Goal: Transaction & Acquisition: Purchase product/service

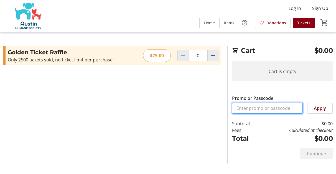
click at [247, 107] on input "Promo or Passcode" at bounding box center [267, 108] width 71 height 11
click at [213, 58] on mat-icon "Increment by one" at bounding box center [212, 55] width 7 height 7
type input "1"
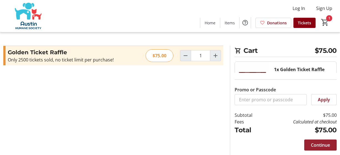
click at [319, 144] on span "Continue" at bounding box center [319, 145] width 19 height 7
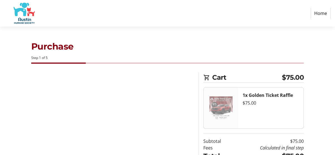
select select "US"
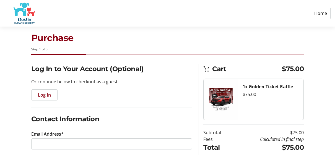
scroll to position [8, 0]
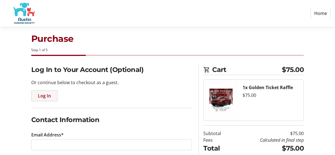
click at [48, 97] on span "Log In" at bounding box center [44, 96] width 13 height 7
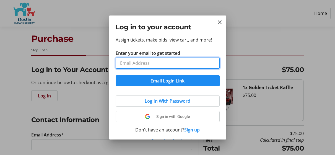
paste input "[EMAIL_ADDRESS][DOMAIN_NAME]"
drag, startPoint x: 172, startPoint y: 63, endPoint x: 112, endPoint y: 61, distance: 60.4
click at [112, 61] on div "Assign tickets, make bids, view cart, and more! Enter your email to get started…" at bounding box center [167, 88] width 117 height 103
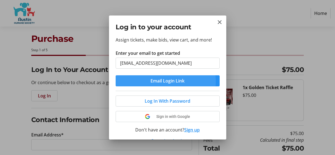
click at [154, 82] on span "Email Login Link" at bounding box center [168, 81] width 34 height 7
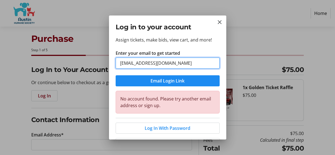
drag, startPoint x: 170, startPoint y: 63, endPoint x: 141, endPoint y: 63, distance: 28.8
click at [141, 63] on input "[EMAIL_ADDRESS][DOMAIN_NAME]" at bounding box center [168, 63] width 104 height 11
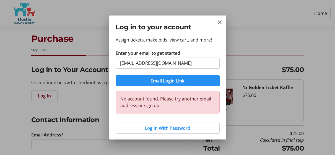
click at [159, 82] on span "Email Login Link" at bounding box center [168, 81] width 34 height 7
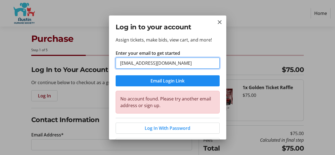
drag, startPoint x: 174, startPoint y: 61, endPoint x: 141, endPoint y: 63, distance: 33.1
click at [141, 63] on input "[EMAIL_ADDRESS][DOMAIN_NAME]" at bounding box center [168, 63] width 104 height 11
type input "[EMAIL_ADDRESS][DOMAIN_NAME]"
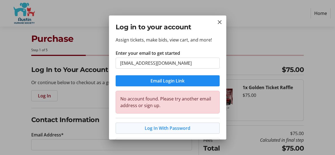
click at [163, 130] on span "Log In With Password" at bounding box center [168, 128] width 46 height 7
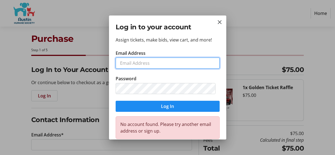
click at [125, 64] on input "Email Address" at bounding box center [168, 63] width 104 height 11
type input "[EMAIL_ADDRESS][DOMAIN_NAME]"
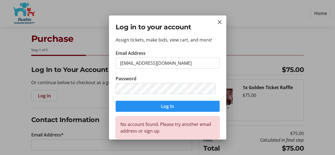
click at [171, 106] on span "Log In" at bounding box center [167, 106] width 13 height 7
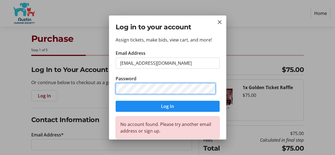
click at [99, 84] on div "Log in to your account Assign tickets, make bids, view cart, and more! Email Ad…" at bounding box center [167, 77] width 335 height 155
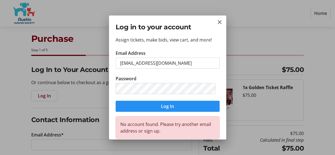
click at [170, 109] on span "Log In" at bounding box center [167, 106] width 13 height 7
click at [221, 22] on mat-icon "Close" at bounding box center [220, 22] width 7 height 7
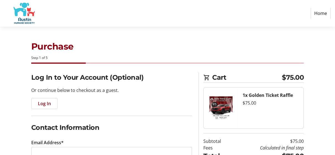
scroll to position [8, 0]
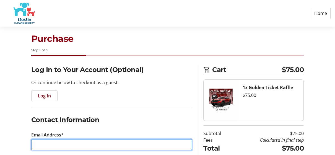
click at [61, 147] on input "Email Address*" at bounding box center [111, 144] width 161 height 11
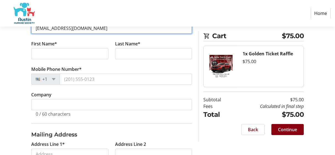
scroll to position [130, 0]
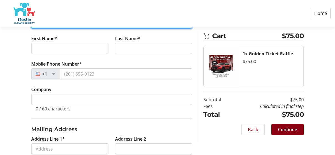
type input "[EMAIL_ADDRESS][DOMAIN_NAME]"
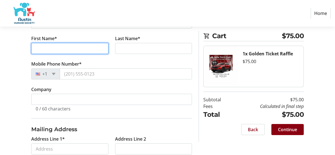
click at [72, 48] on input "First Name*" at bounding box center [69, 48] width 77 height 11
type input "[PERSON_NAME]"
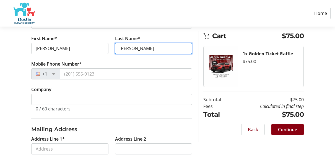
type input "[PERSON_NAME]"
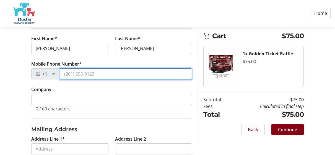
click at [72, 73] on input "Mobile Phone Number*" at bounding box center [126, 73] width 133 height 11
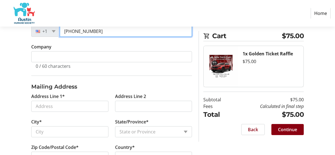
scroll to position [177, 0]
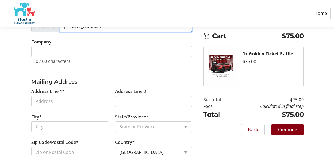
type input "[PHONE_NUMBER]"
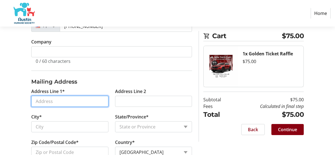
click at [54, 101] on input "Address Line 1*" at bounding box center [69, 101] width 77 height 11
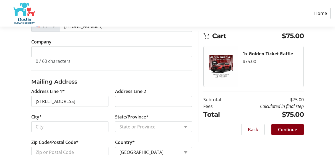
type input "[STREET_ADDRESS]"
type input "Austin"
select select "[GEOGRAPHIC_DATA]"
type input "78704"
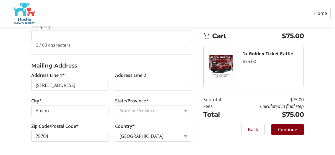
scroll to position [193, 0]
click at [295, 132] on span "Continue" at bounding box center [287, 129] width 19 height 7
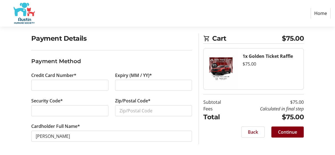
scroll to position [39, 0]
click at [42, 114] on div at bounding box center [69, 110] width 77 height 11
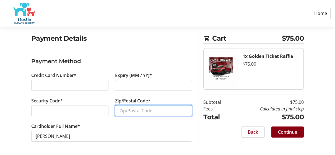
click at [131, 111] on input "Zip/Postal Code*" at bounding box center [153, 110] width 77 height 11
type input "78704"
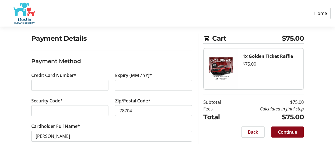
click at [290, 133] on span "Continue" at bounding box center [287, 132] width 19 height 7
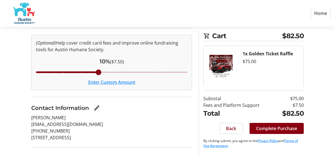
scroll to position [63, 0]
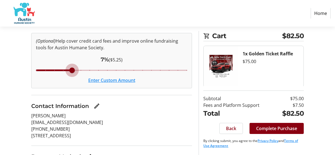
drag, startPoint x: 98, startPoint y: 70, endPoint x: 69, endPoint y: 70, distance: 29.1
type input "7"
click at [69, 70] on input "Cover fees percentage" at bounding box center [111, 70] width 163 height 12
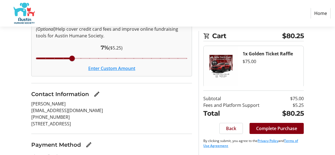
scroll to position [75, 0]
click at [276, 129] on span "Complete Purchase" at bounding box center [276, 128] width 41 height 7
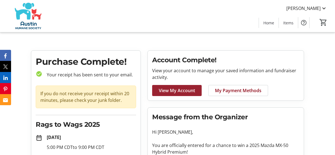
click at [174, 91] on span "View My Account" at bounding box center [177, 90] width 36 height 7
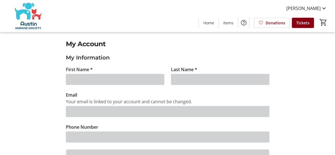
type input "[PERSON_NAME]"
type input "[EMAIL_ADDRESS][DOMAIN_NAME]"
type input "[PHONE_NUMBER]"
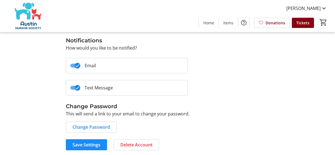
scroll to position [201, 0]
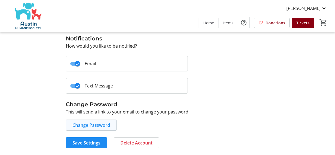
click at [95, 126] on span "Change Password" at bounding box center [92, 125] width 38 height 7
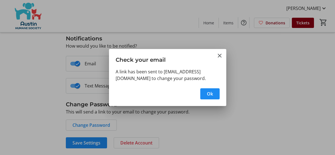
scroll to position [0, 0]
click at [213, 93] on span "Ok" at bounding box center [210, 94] width 6 height 7
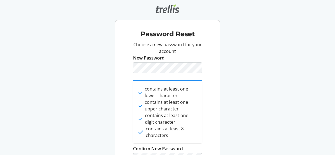
click at [220, 115] on div "Password Reset Choose a new password for your account New Password done contain…" at bounding box center [168, 98] width 112 height 196
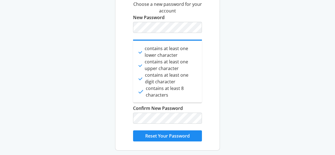
scroll to position [40, 0]
click at [182, 137] on span "Reset Your Password" at bounding box center [167, 136] width 45 height 7
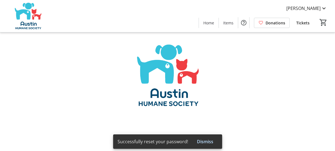
type input "[PERSON_NAME]"
type input "[EMAIL_ADDRESS][DOMAIN_NAME]"
type input "[PHONE_NUMBER]"
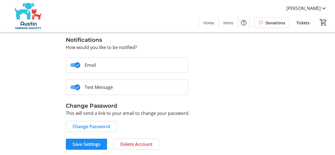
scroll to position [201, 0]
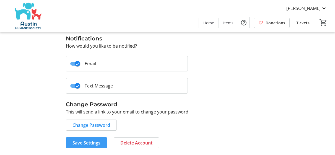
click at [91, 144] on span "Save Settings" at bounding box center [87, 143] width 28 height 7
